Goal: Transaction & Acquisition: Subscribe to service/newsletter

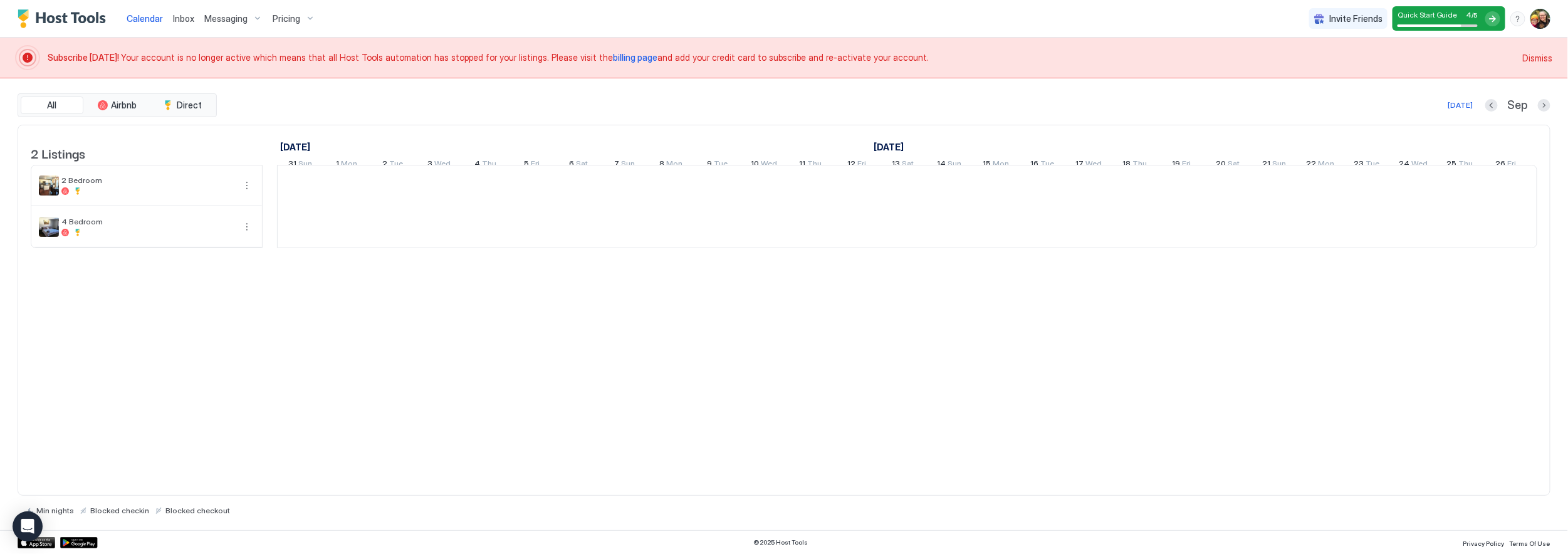
scroll to position [0, 696]
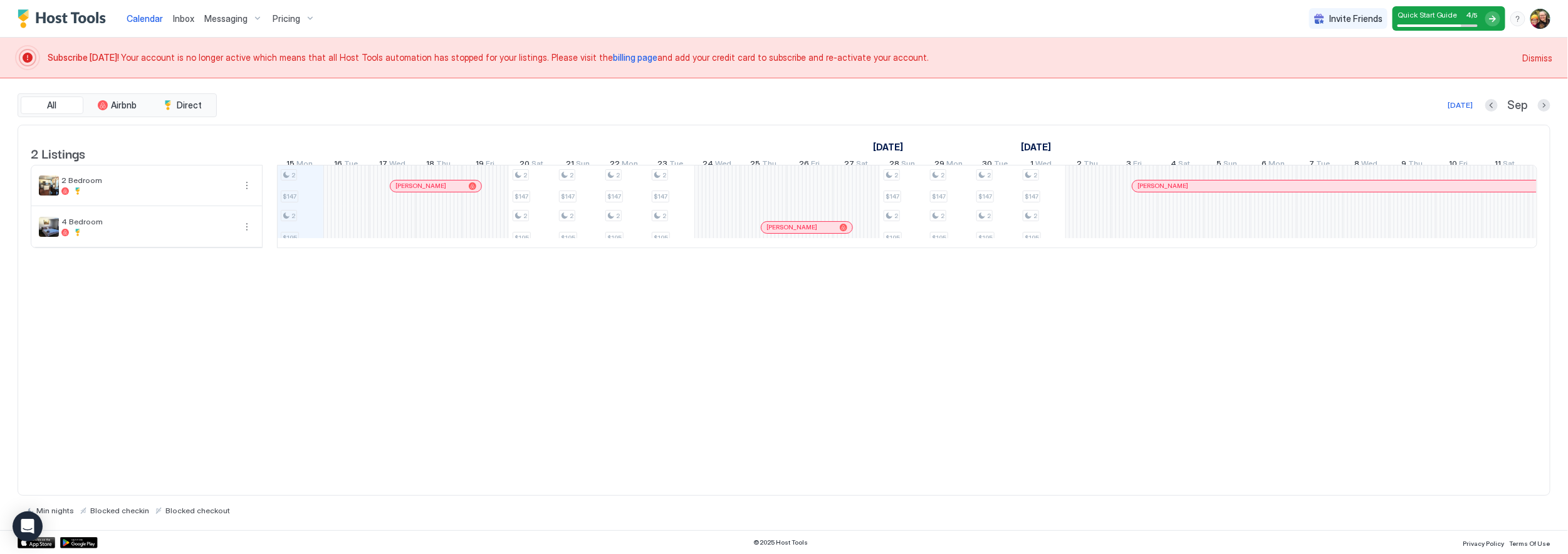
click at [613, 56] on span "billing page" at bounding box center [635, 57] width 44 height 11
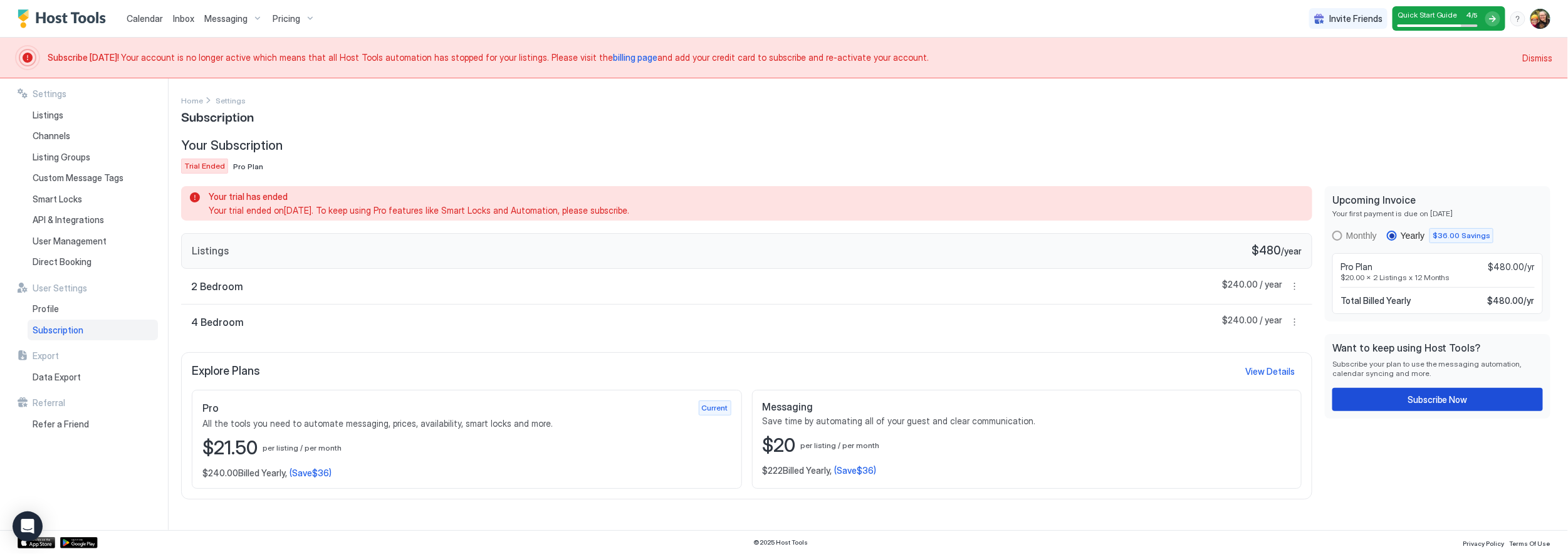
click at [1426, 399] on div "Subscribe Now" at bounding box center [1437, 400] width 60 height 13
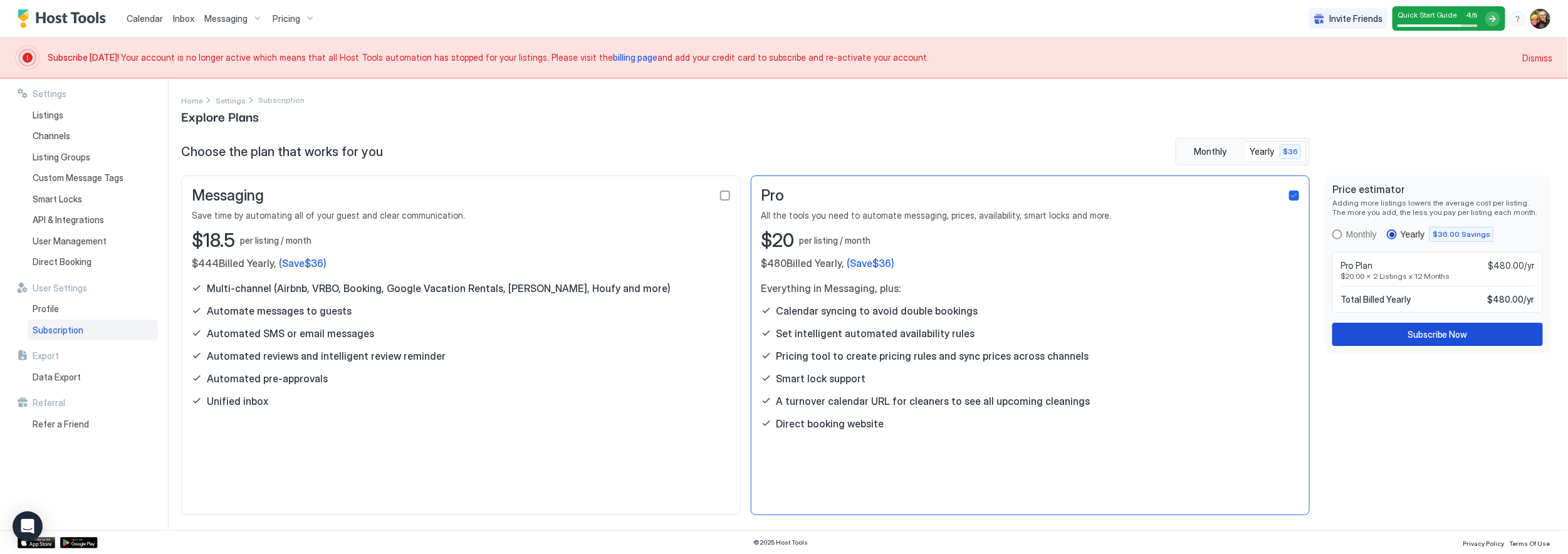
click at [1415, 338] on div "Subscribe Now" at bounding box center [1437, 335] width 60 height 13
